Goal: Transaction & Acquisition: Purchase product/service

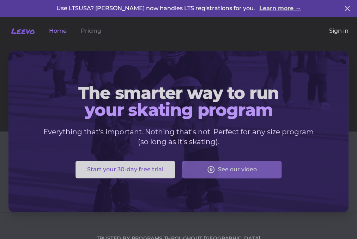
click at [338, 32] on link "Sign in" at bounding box center [338, 31] width 19 height 8
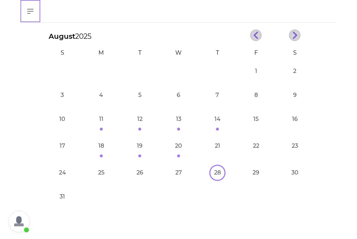
click at [29, 11] on icon "button" at bounding box center [30, 11] width 8 height 8
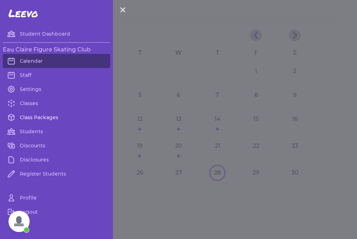
click at [26, 117] on link "Class Packages" at bounding box center [56, 117] width 107 height 14
